Goal: Check status: Check status

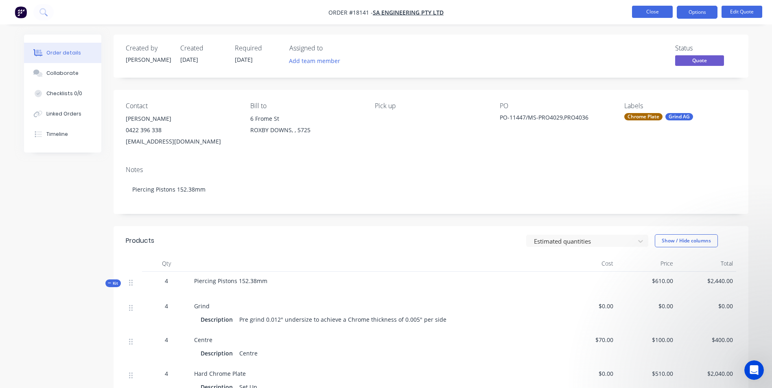
click at [649, 15] on button "Close" at bounding box center [652, 12] width 41 height 12
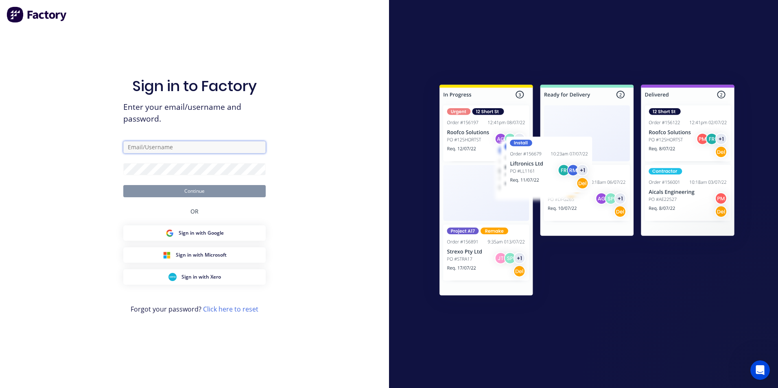
type input "[PERSON_NAME][EMAIL_ADDRESS][DOMAIN_NAME]"
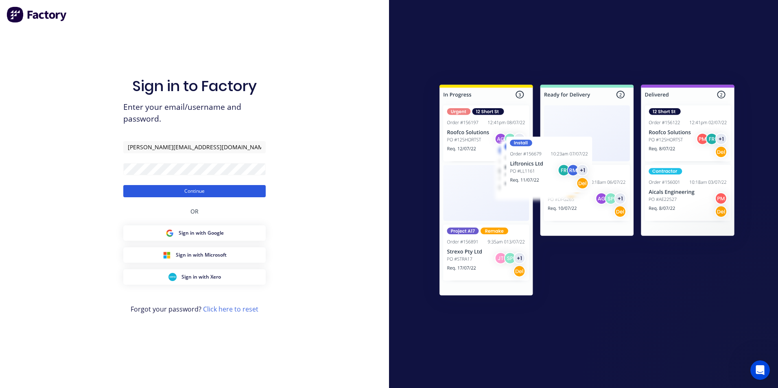
click at [188, 197] on button "Continue" at bounding box center [194, 191] width 142 height 12
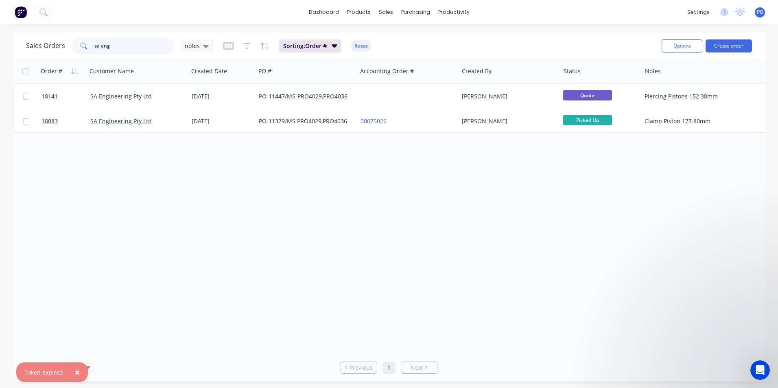
drag, startPoint x: 120, startPoint y: 44, endPoint x: 92, endPoint y: 45, distance: 28.5
click at [92, 45] on div "sa eng" at bounding box center [123, 46] width 102 height 16
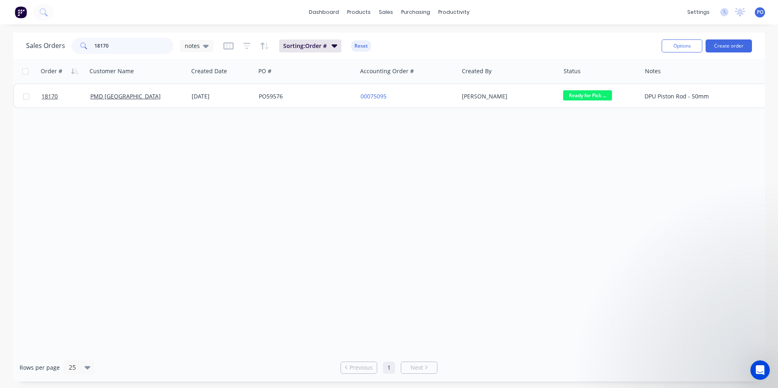
drag, startPoint x: 109, startPoint y: 45, endPoint x: 93, endPoint y: 40, distance: 17.4
click at [92, 44] on div "18170" at bounding box center [123, 46] width 102 height 16
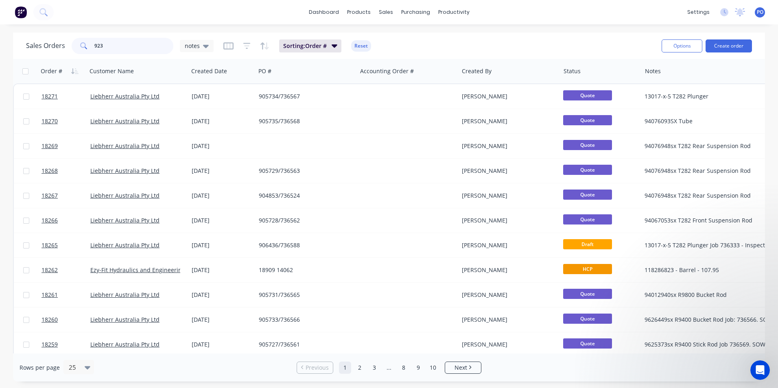
type input "9230"
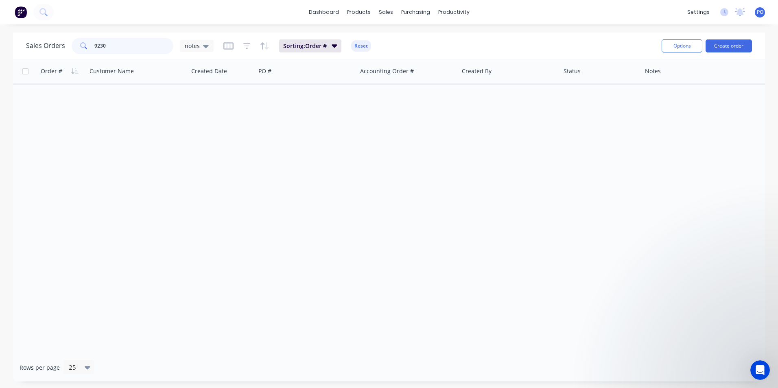
drag, startPoint x: 107, startPoint y: 48, endPoint x: 93, endPoint y: 48, distance: 13.8
click at [93, 48] on div "9230" at bounding box center [123, 46] width 102 height 16
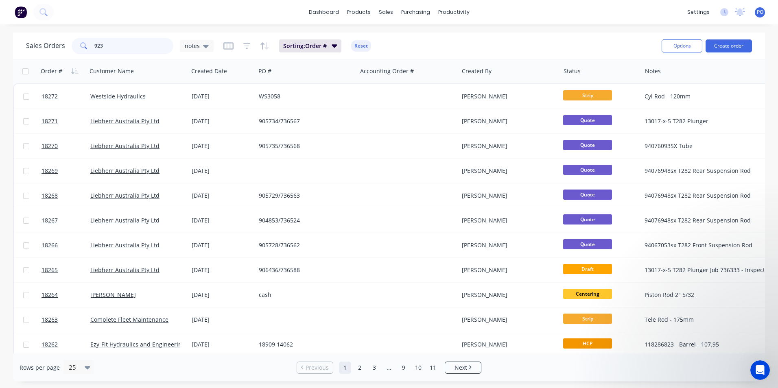
type input "9230"
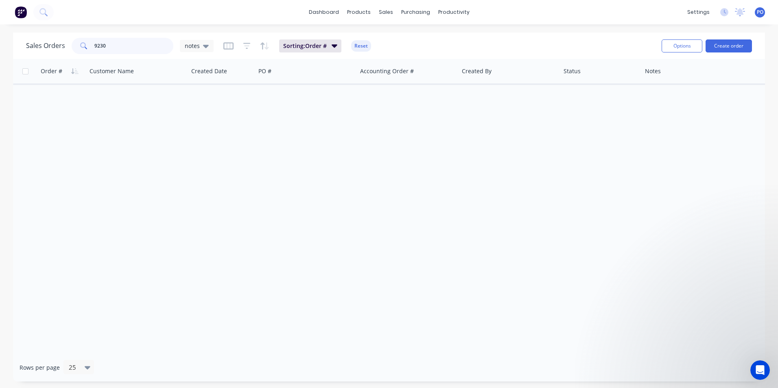
drag, startPoint x: 124, startPoint y: 48, endPoint x: 67, endPoint y: 45, distance: 57.1
click at [69, 46] on div "Sales Orders 9230 notes" at bounding box center [120, 46] width 188 height 16
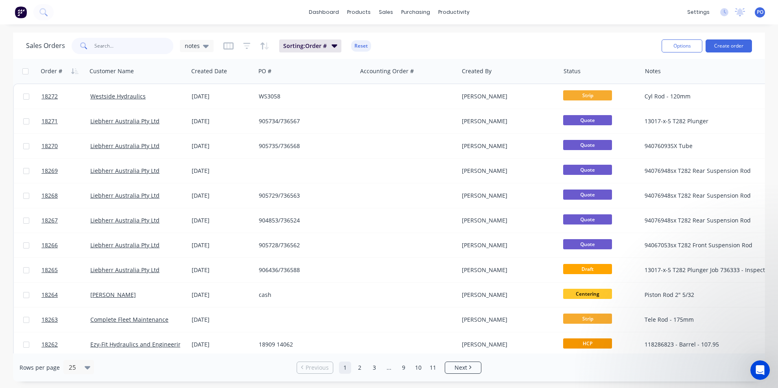
click at [117, 51] on input "text" at bounding box center [133, 46] width 79 height 16
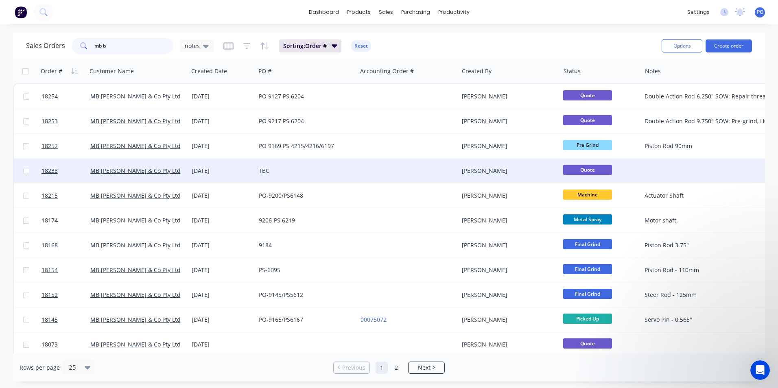
type input "mb b"
click at [412, 173] on div at bounding box center [407, 171] width 101 height 24
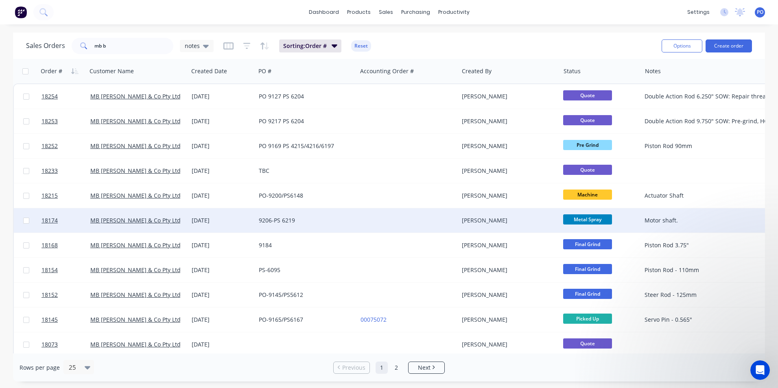
click at [381, 213] on div at bounding box center [407, 220] width 101 height 24
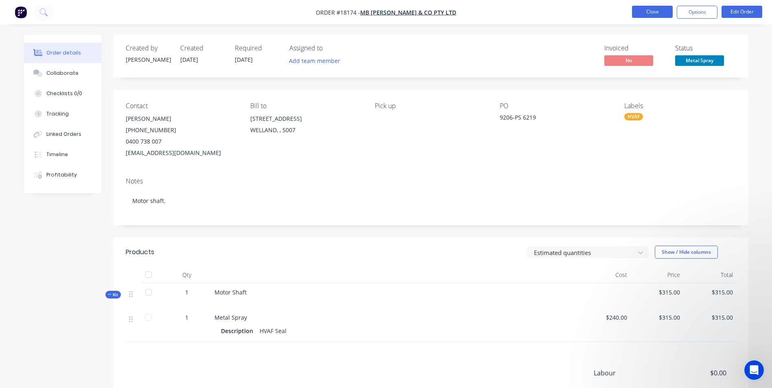
click at [663, 15] on button "Close" at bounding box center [652, 12] width 41 height 12
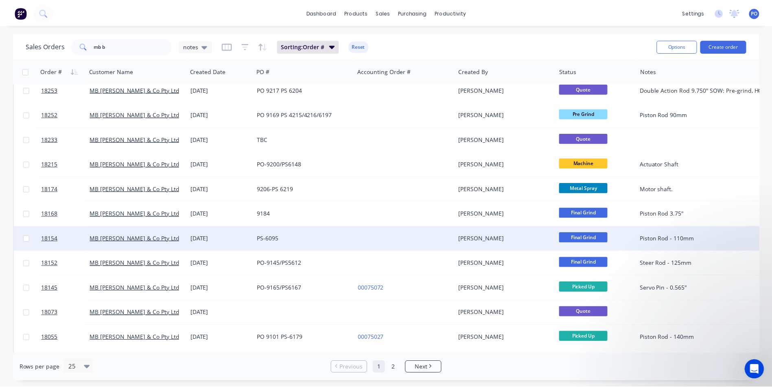
scroll to position [29, 0]
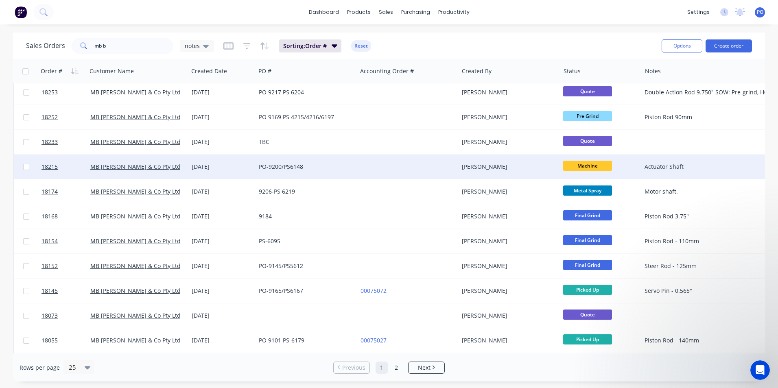
click at [357, 175] on div at bounding box center [407, 167] width 101 height 24
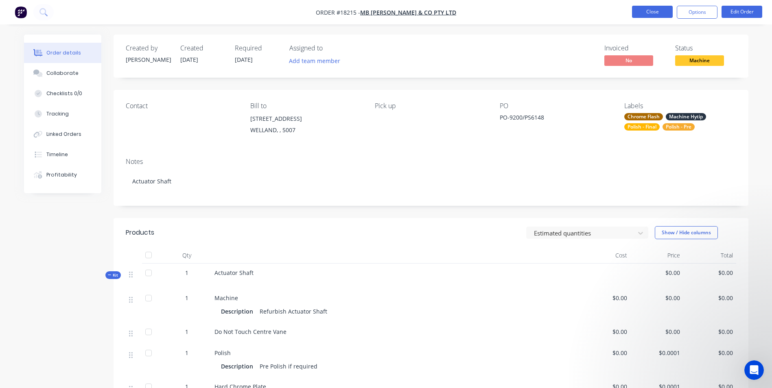
click at [645, 15] on button "Close" at bounding box center [652, 12] width 41 height 12
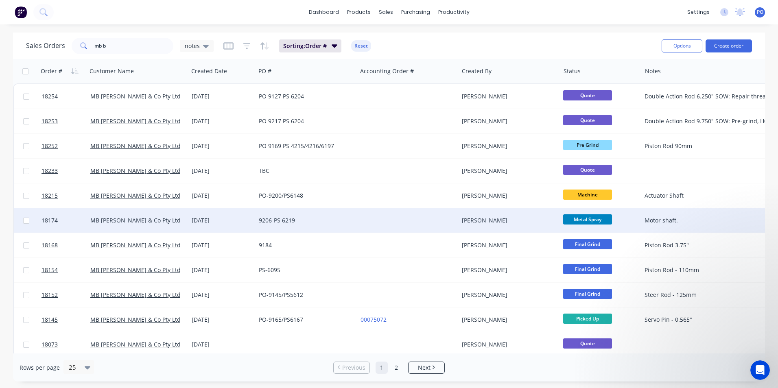
click at [374, 224] on div at bounding box center [407, 220] width 101 height 24
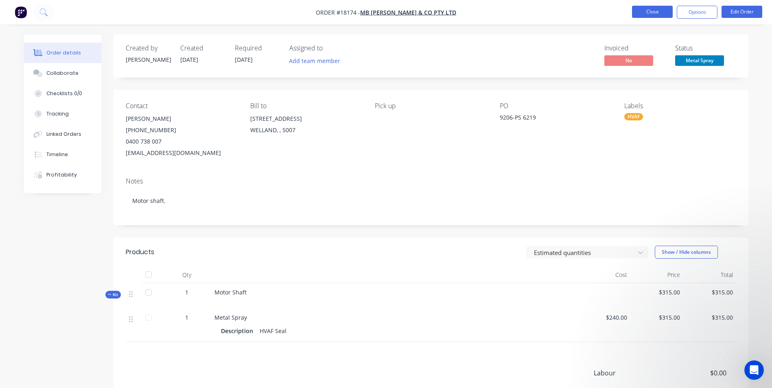
click at [664, 12] on button "Close" at bounding box center [652, 12] width 41 height 12
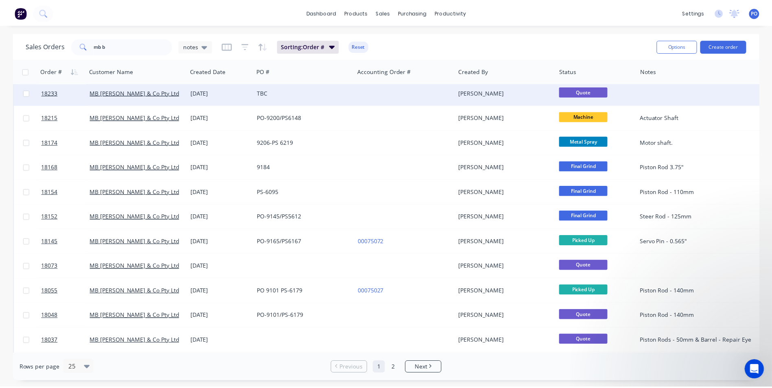
scroll to position [29, 0]
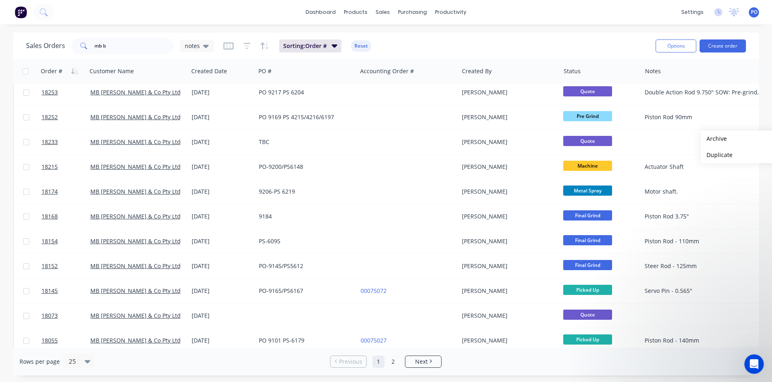
click at [500, 43] on div "Sales Orders mb b notes Sorting: Order # Reset" at bounding box center [337, 46] width 623 height 20
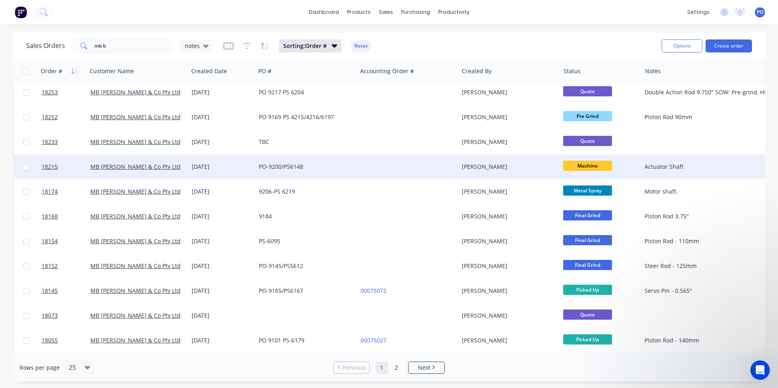
click at [368, 163] on div at bounding box center [407, 167] width 101 height 24
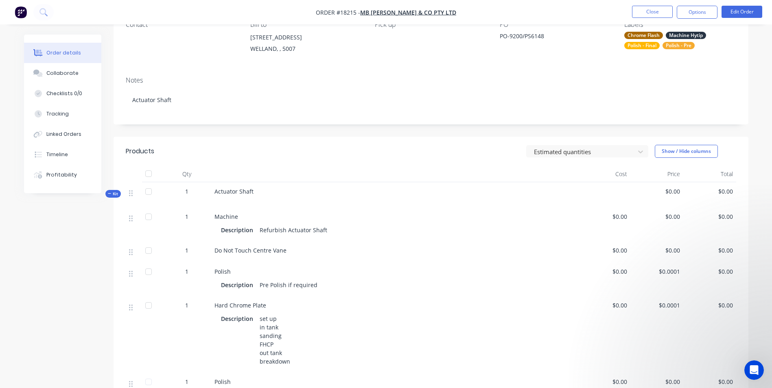
scroll to position [122, 0]
